Goal: Transaction & Acquisition: Subscribe to service/newsletter

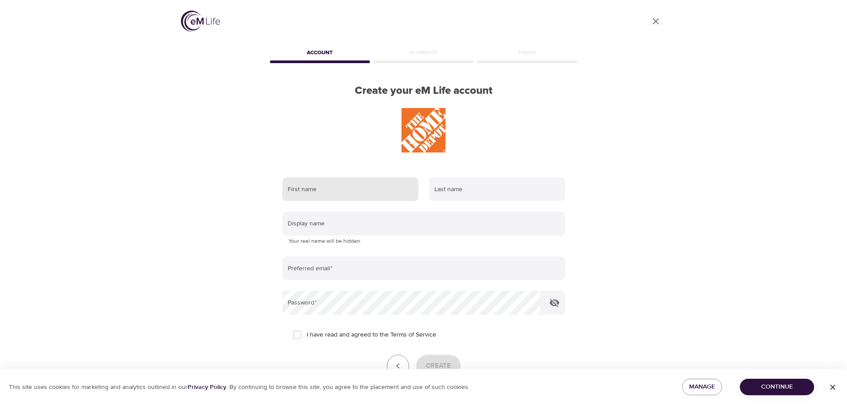
click at [326, 194] on input "text" at bounding box center [350, 189] width 136 height 24
type input "Kearsty"
type input "[PERSON_NAME]"
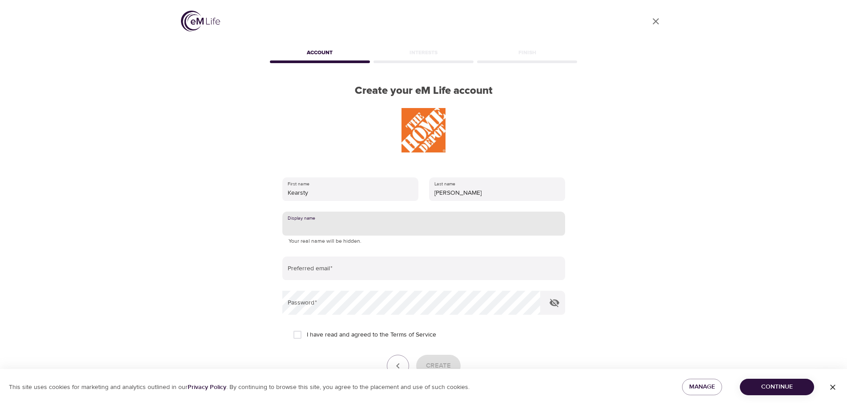
click at [353, 224] on input "text" at bounding box center [423, 224] width 283 height 24
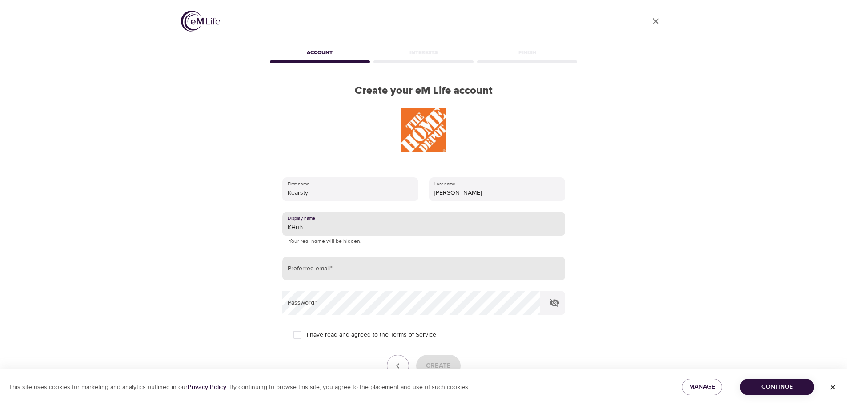
type input "KHub"
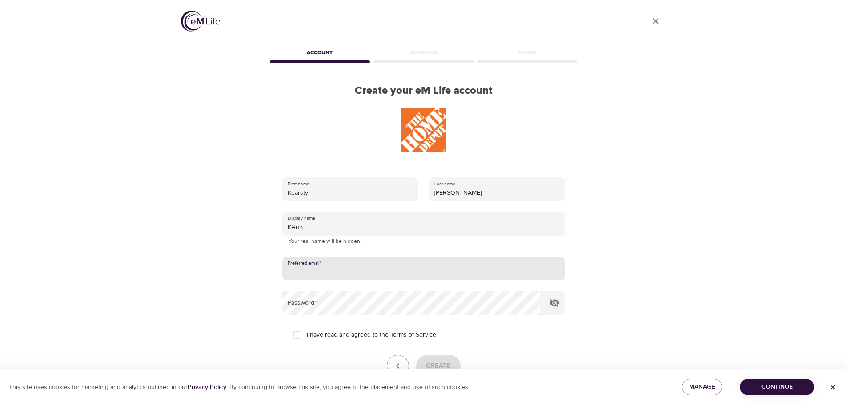
click at [374, 269] on input "email" at bounding box center [423, 269] width 283 height 24
type input "[EMAIL_ADDRESS][DOMAIN_NAME]"
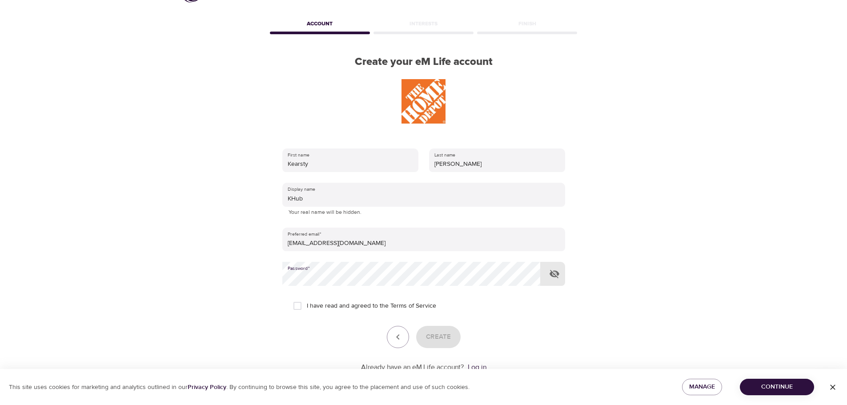
scroll to position [44, 0]
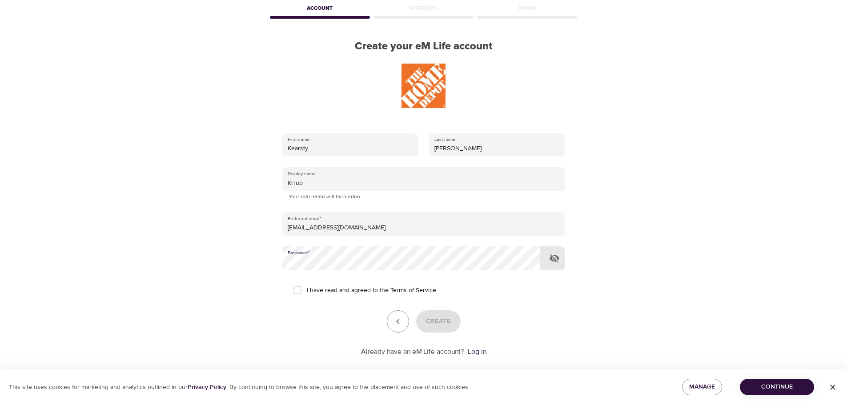
click at [300, 292] on input "I have read and agreed to the Terms of Service" at bounding box center [297, 290] width 19 height 19
checkbox input "true"
click at [448, 323] on span "Create" at bounding box center [438, 322] width 25 height 12
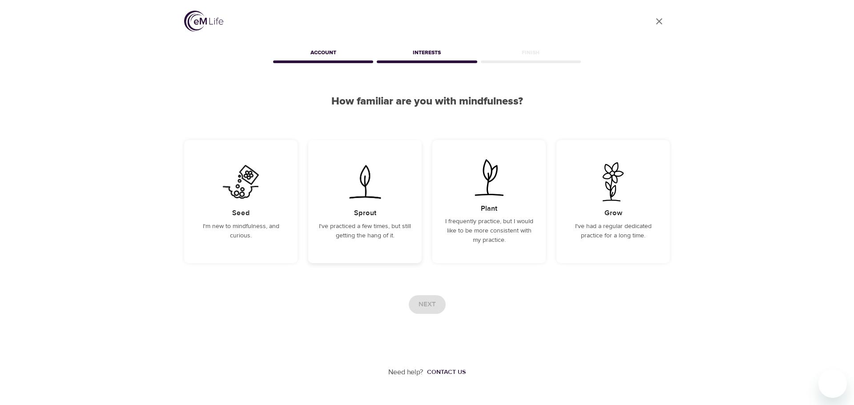
click at [376, 221] on div "Sprout I've practiced a few times, but still getting the hang of it." at bounding box center [364, 201] width 113 height 123
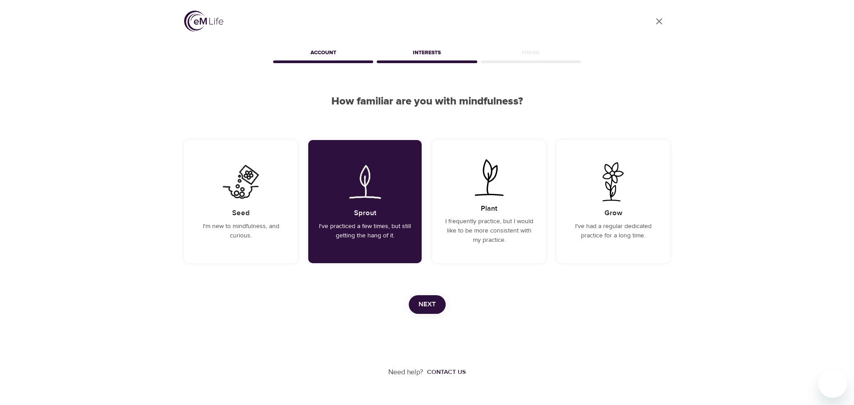
click at [426, 305] on span "Next" at bounding box center [427, 305] width 17 height 12
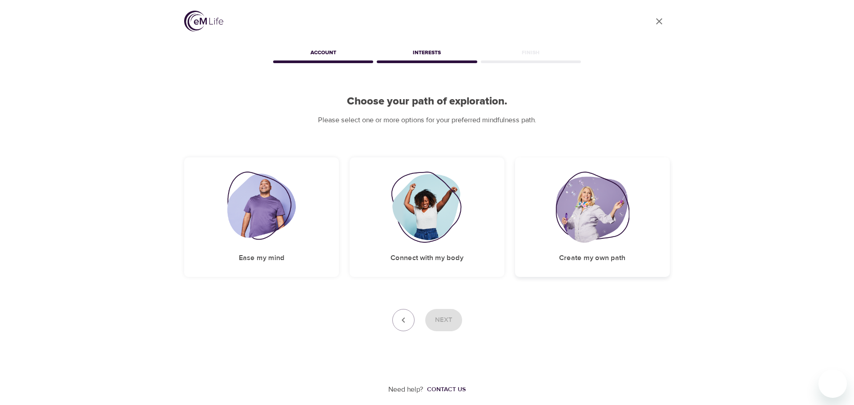
click at [591, 241] on img at bounding box center [593, 207] width 74 height 71
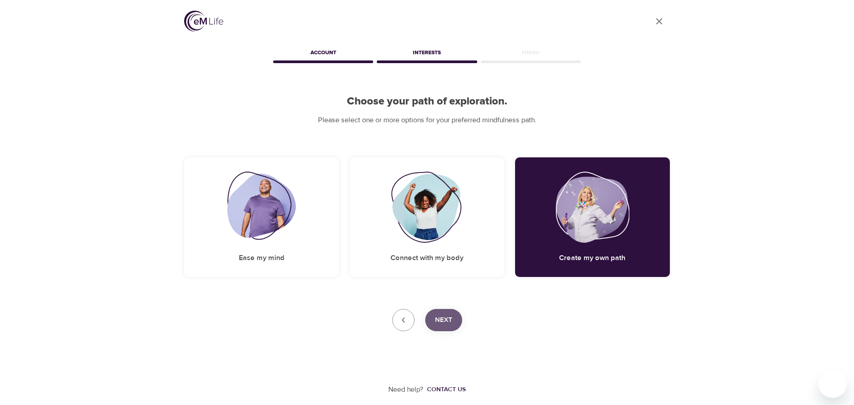
click at [444, 323] on span "Next" at bounding box center [443, 320] width 17 height 12
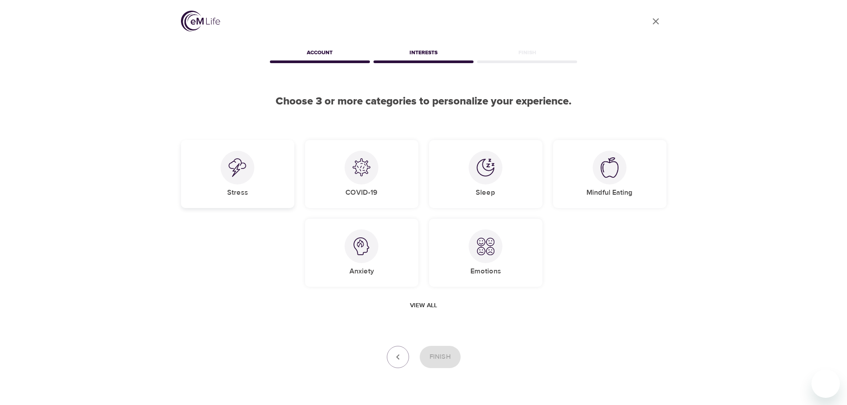
click at [240, 190] on h5 "Stress" at bounding box center [237, 192] width 21 height 9
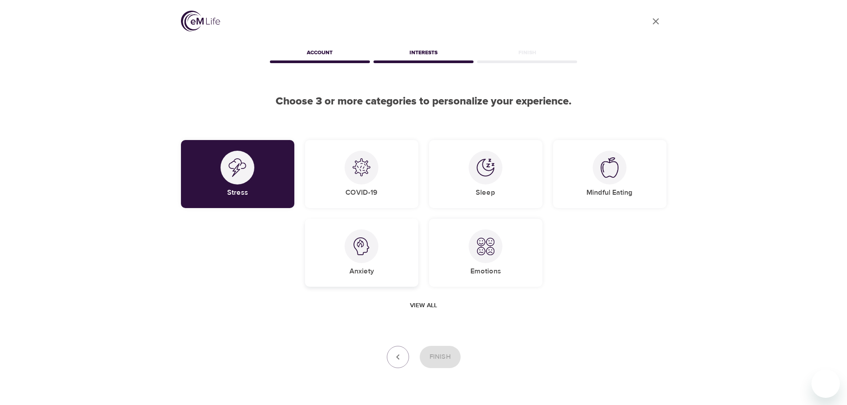
click at [358, 261] on div at bounding box center [362, 246] width 34 height 34
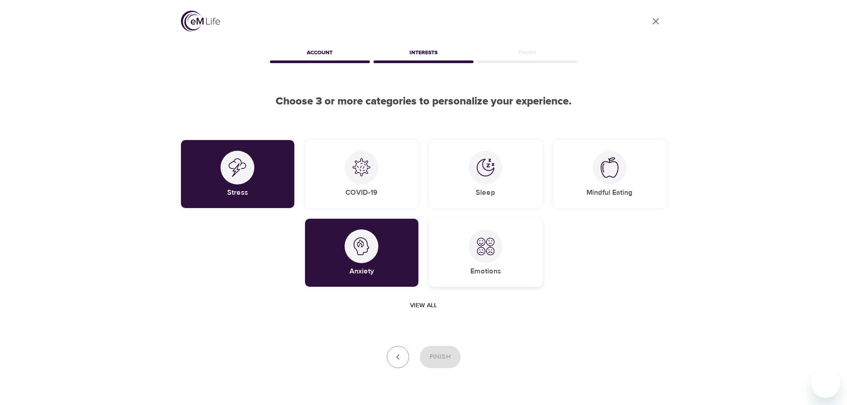
click at [465, 261] on div "Emotions" at bounding box center [485, 253] width 113 height 68
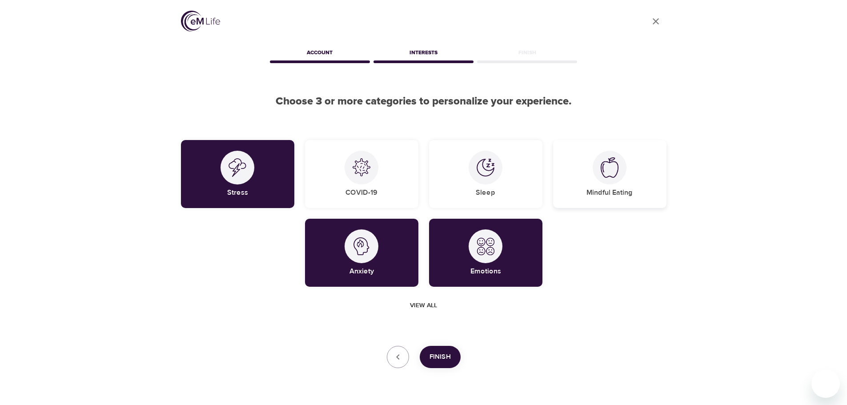
click at [602, 183] on div "Mindful Eating" at bounding box center [609, 174] width 113 height 68
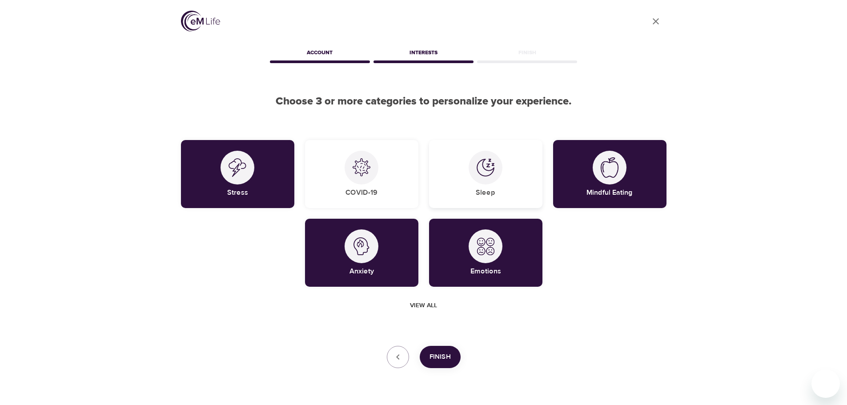
click at [473, 192] on div "Sleep" at bounding box center [485, 174] width 113 height 68
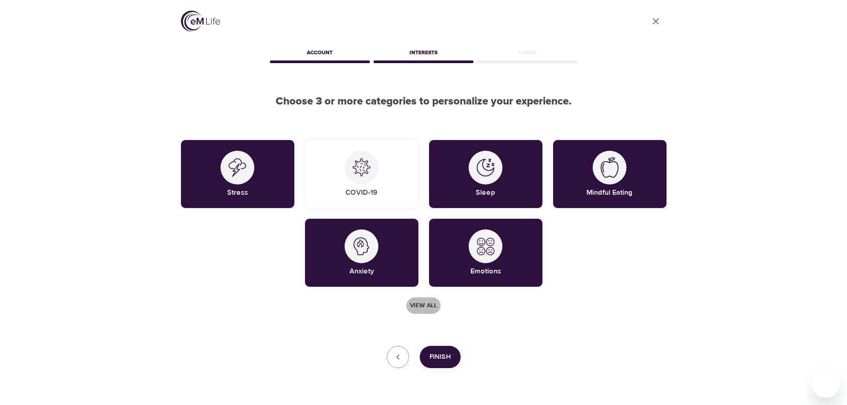
click at [427, 308] on span "View all" at bounding box center [423, 305] width 27 height 11
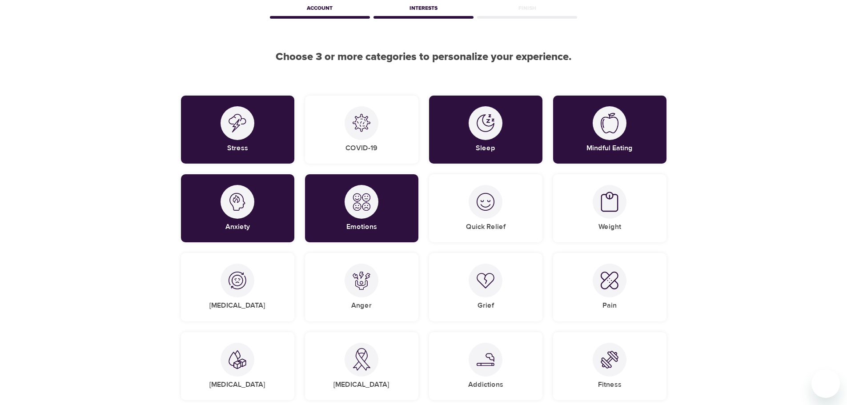
scroll to position [89, 0]
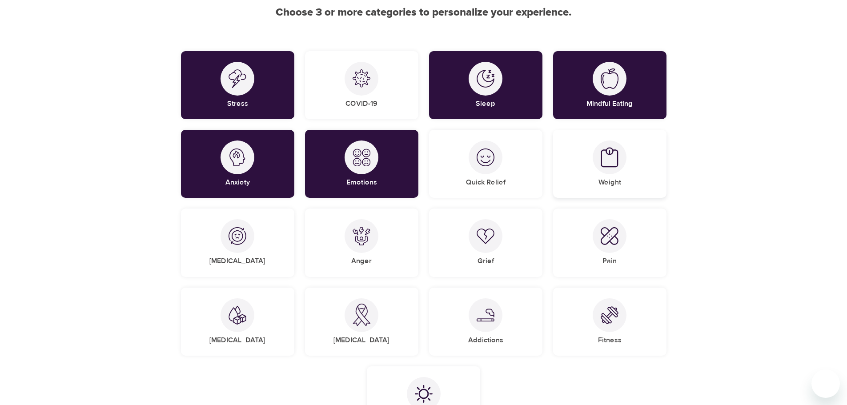
click at [611, 166] on img at bounding box center [610, 157] width 18 height 21
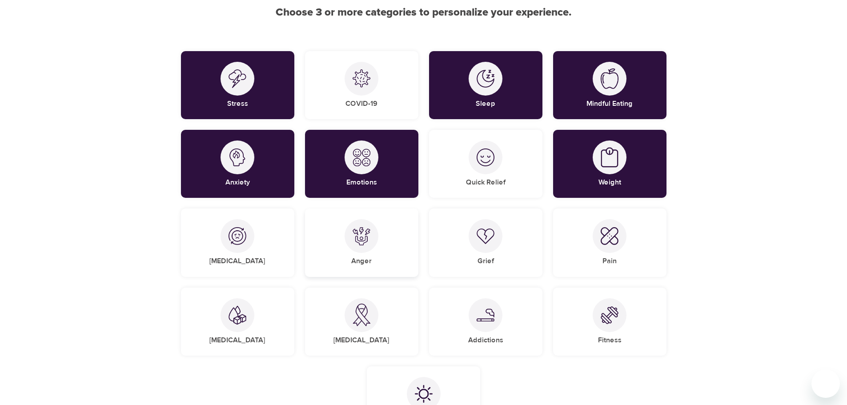
click at [366, 266] on div "Anger" at bounding box center [361, 243] width 113 height 68
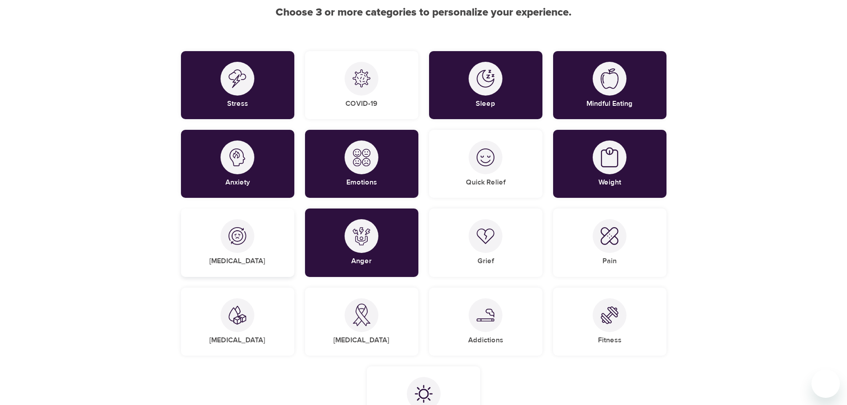
click at [250, 258] on h5 "[MEDICAL_DATA]" at bounding box center [237, 261] width 56 height 9
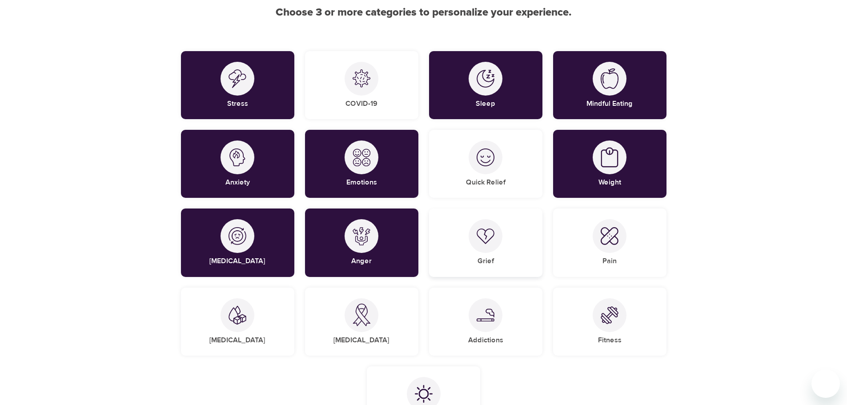
click at [490, 258] on h5 "Grief" at bounding box center [486, 261] width 16 height 9
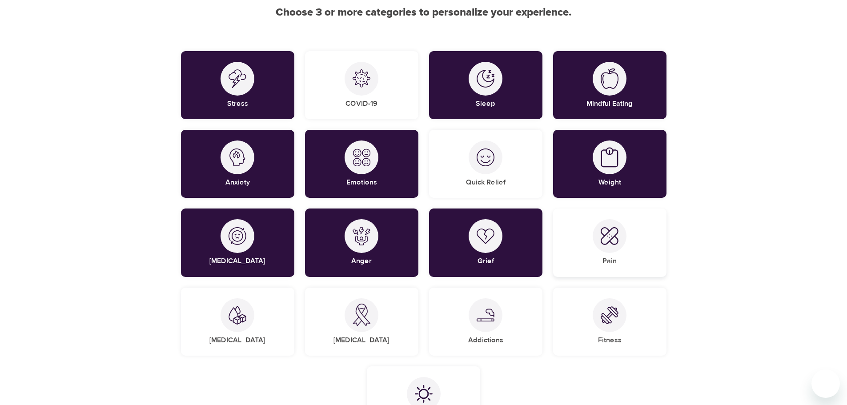
click at [618, 256] on div "Pain" at bounding box center [609, 243] width 113 height 68
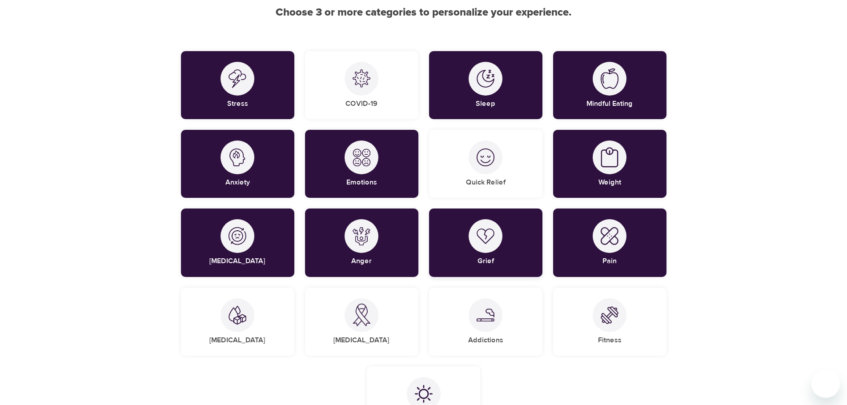
click at [513, 254] on div "Grief" at bounding box center [485, 243] width 113 height 68
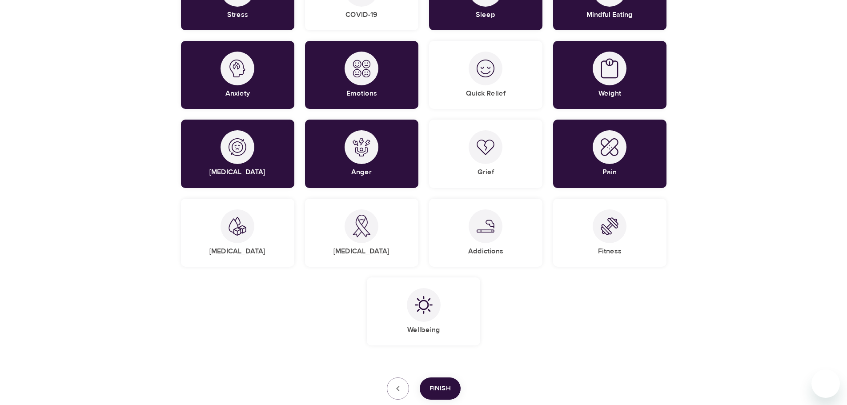
scroll to position [222, 0]
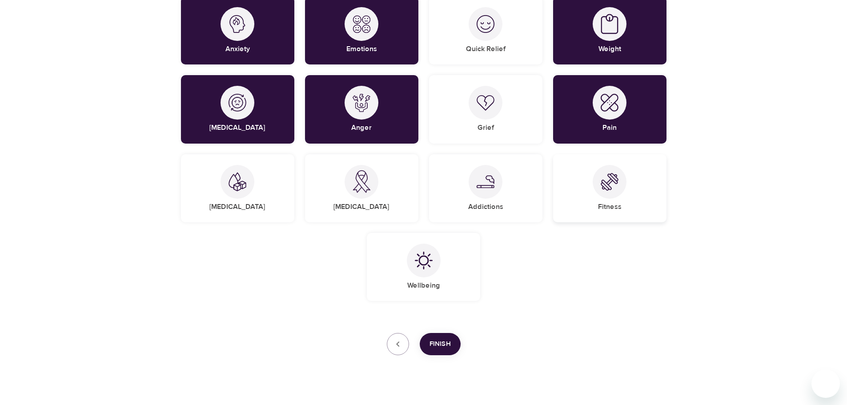
click at [609, 207] on h5 "Fitness" at bounding box center [610, 206] width 24 height 9
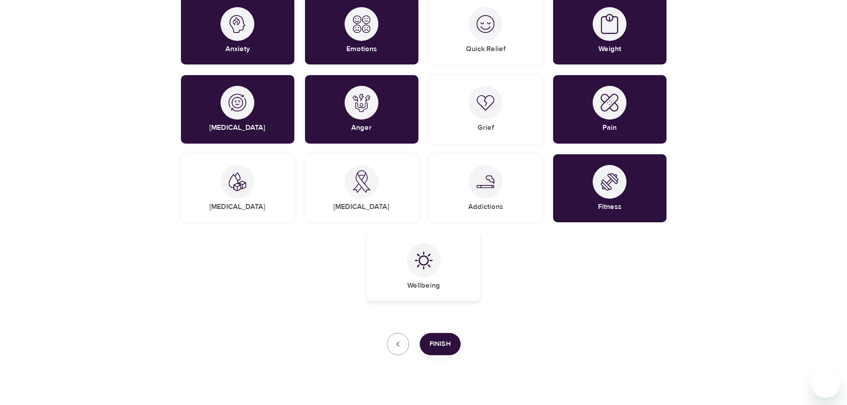
click at [432, 281] on div "Wellbeing" at bounding box center [423, 267] width 113 height 68
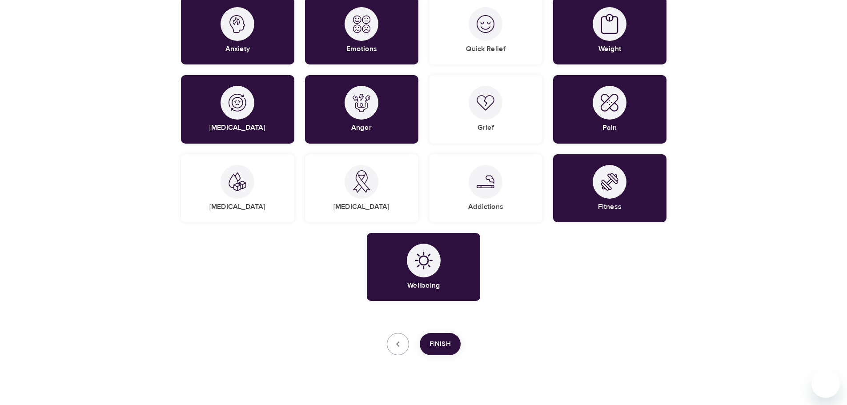
click at [442, 347] on span "Finish" at bounding box center [440, 344] width 21 height 12
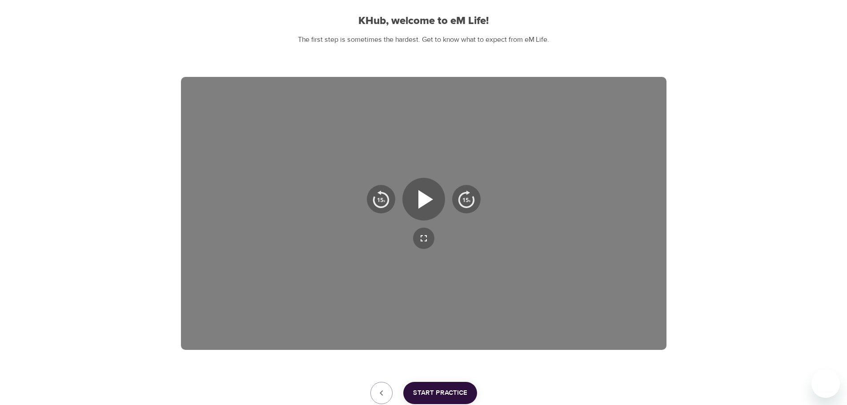
scroll to position [89, 0]
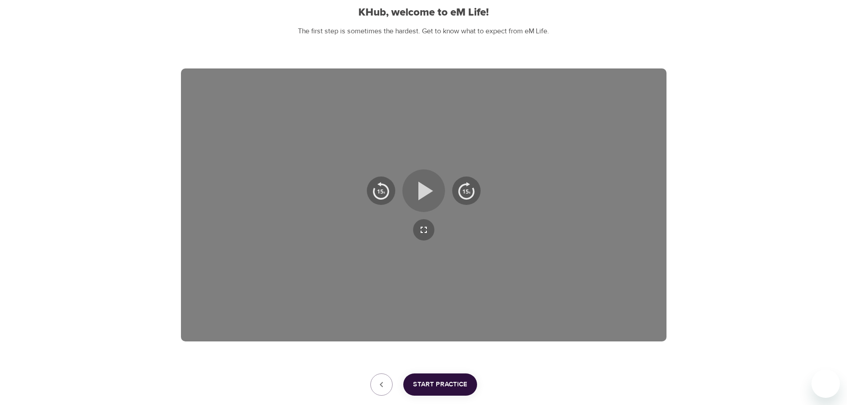
click at [424, 184] on icon "button" at bounding box center [424, 191] width 32 height 32
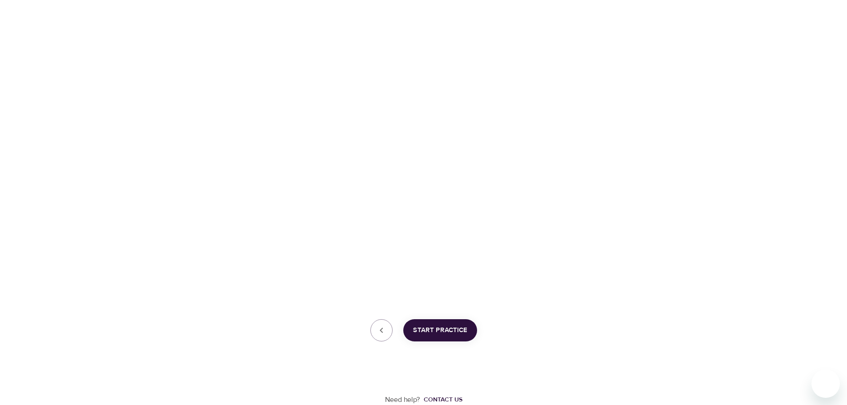
scroll to position [99, 0]
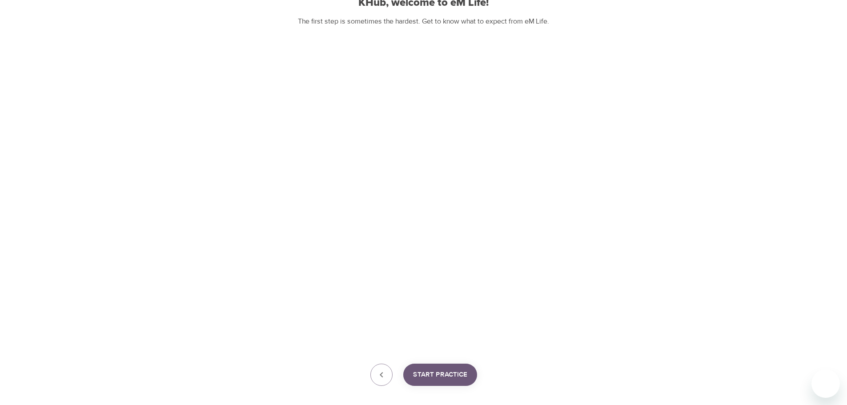
click at [441, 377] on span "Start Practice" at bounding box center [440, 375] width 54 height 12
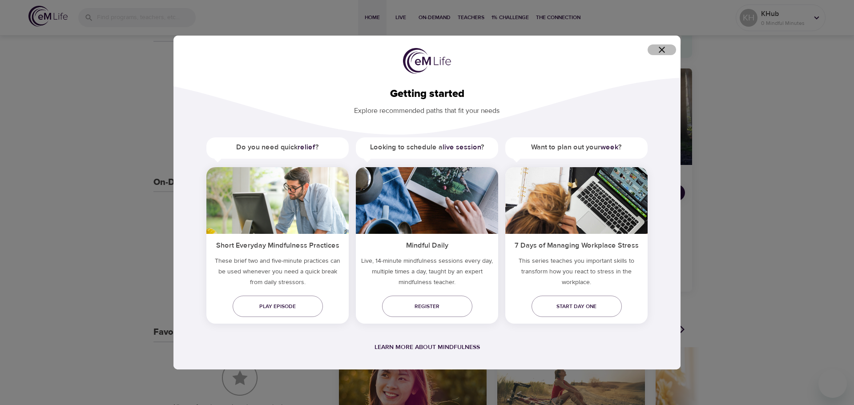
click at [662, 47] on icon "button" at bounding box center [661, 49] width 11 height 11
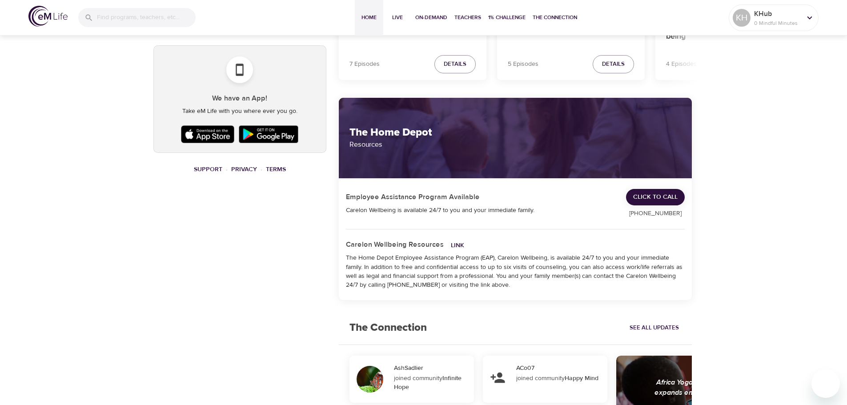
scroll to position [534, 0]
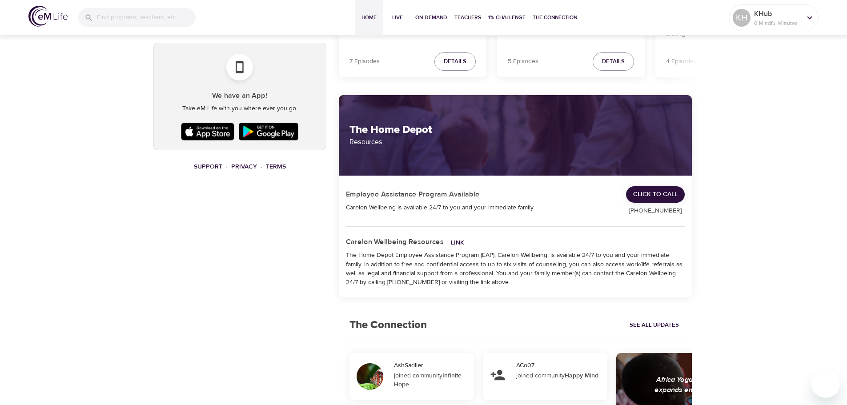
click at [754, 190] on div "KH pencil KHub 0 Mindful Minutes Your Live Schedule Register for live programs …" at bounding box center [423, 109] width 847 height 1219
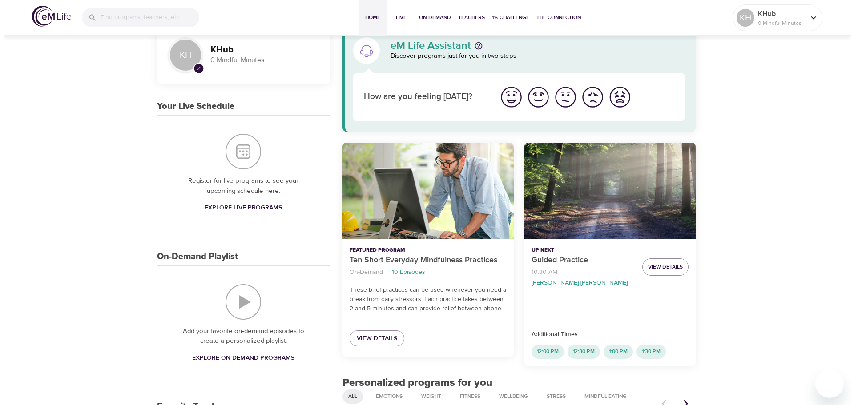
scroll to position [0, 0]
